Goal: Information Seeking & Learning: Find specific page/section

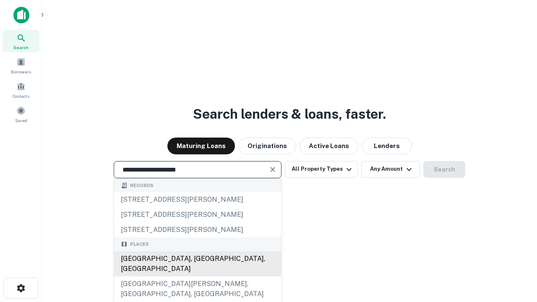
click at [197, 277] on div "[GEOGRAPHIC_DATA], [GEOGRAPHIC_DATA], [GEOGRAPHIC_DATA]" at bounding box center [197, 263] width 167 height 25
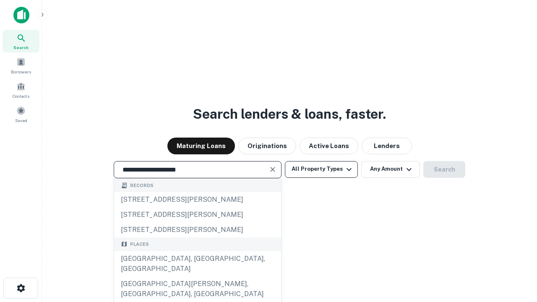
click at [322, 169] on button "All Property Types" at bounding box center [321, 169] width 73 height 17
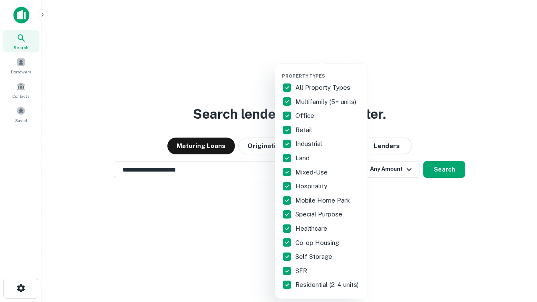
type input "**********"
click at [328, 71] on button "button" at bounding box center [328, 71] width 92 height 0
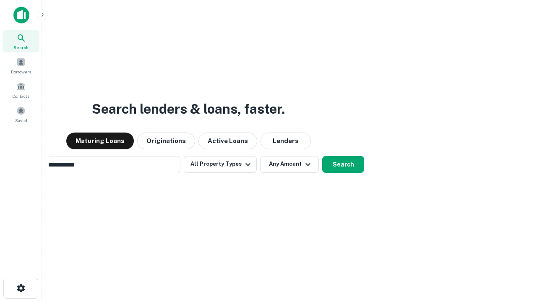
scroll to position [13, 0]
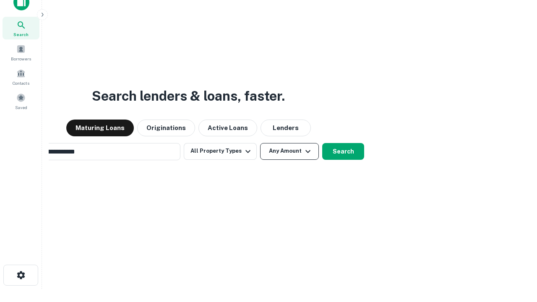
click at [260, 143] on button "Any Amount" at bounding box center [289, 151] width 59 height 17
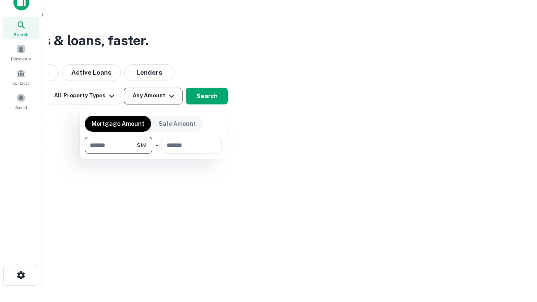
scroll to position [13, 0]
type input "*******"
click at [153, 154] on button "button" at bounding box center [153, 154] width 137 height 0
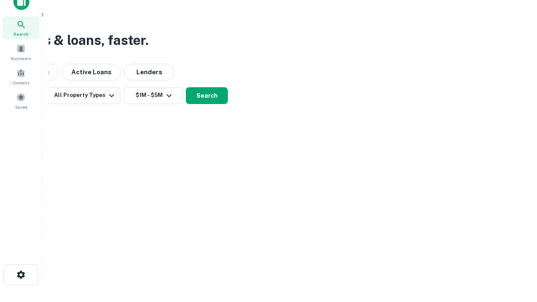
scroll to position [13, 0]
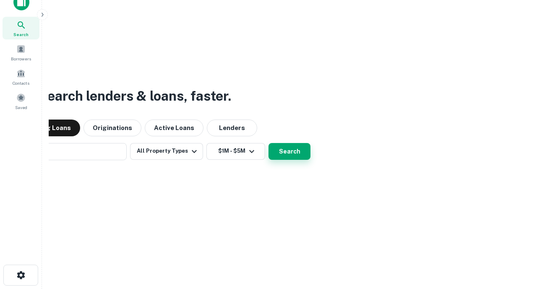
click at [269, 143] on button "Search" at bounding box center [290, 151] width 42 height 17
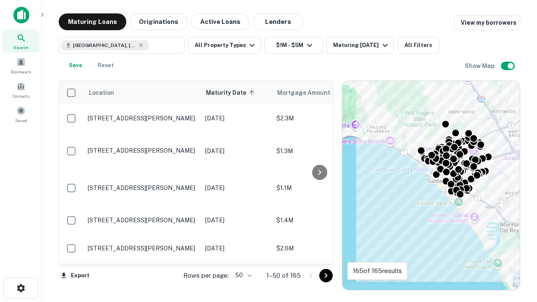
click at [242, 275] on body "Search Borrowers Contacts Saved Maturing Loans Originations Active Loans Lender…" at bounding box center [268, 151] width 537 height 302
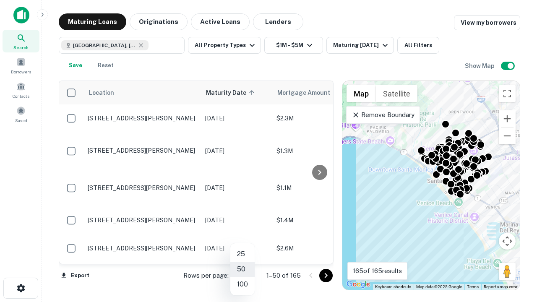
click at [243, 254] on li "25" at bounding box center [242, 254] width 24 height 15
